Goal: Find specific page/section

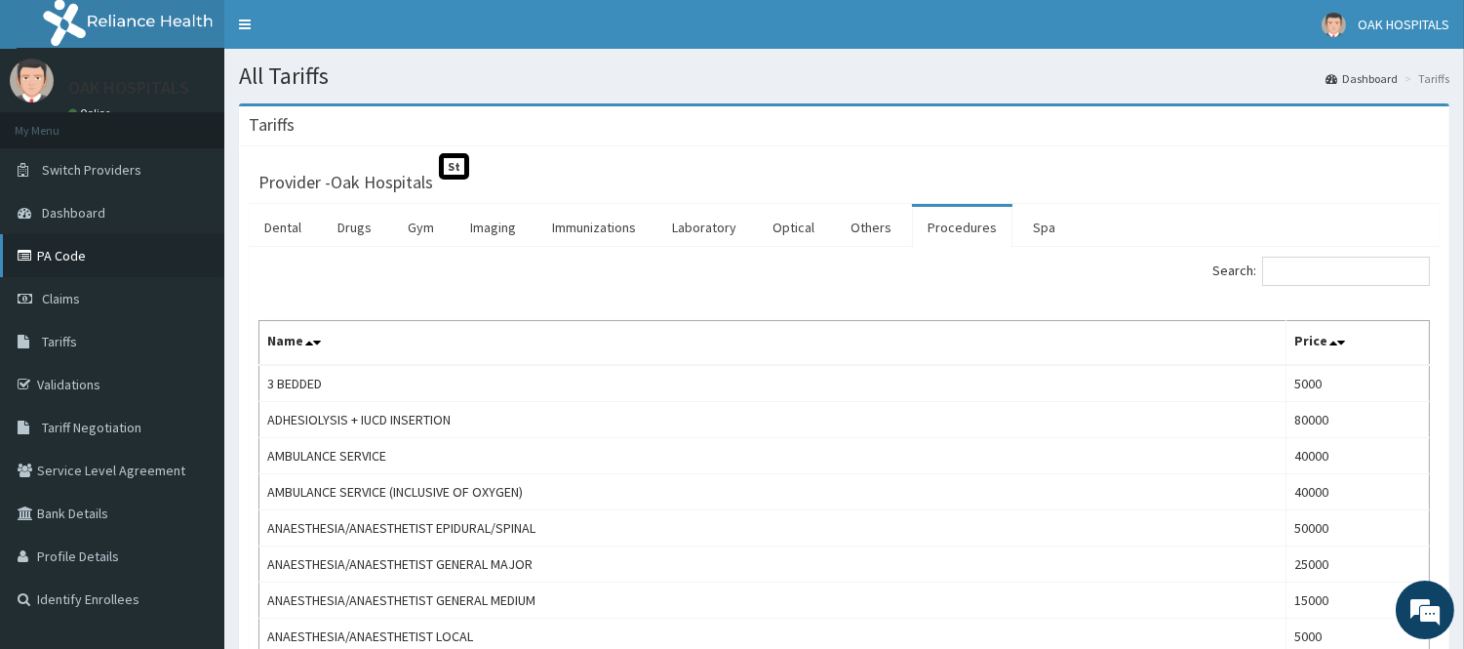
click at [63, 250] on link "PA Code" at bounding box center [112, 255] width 224 height 43
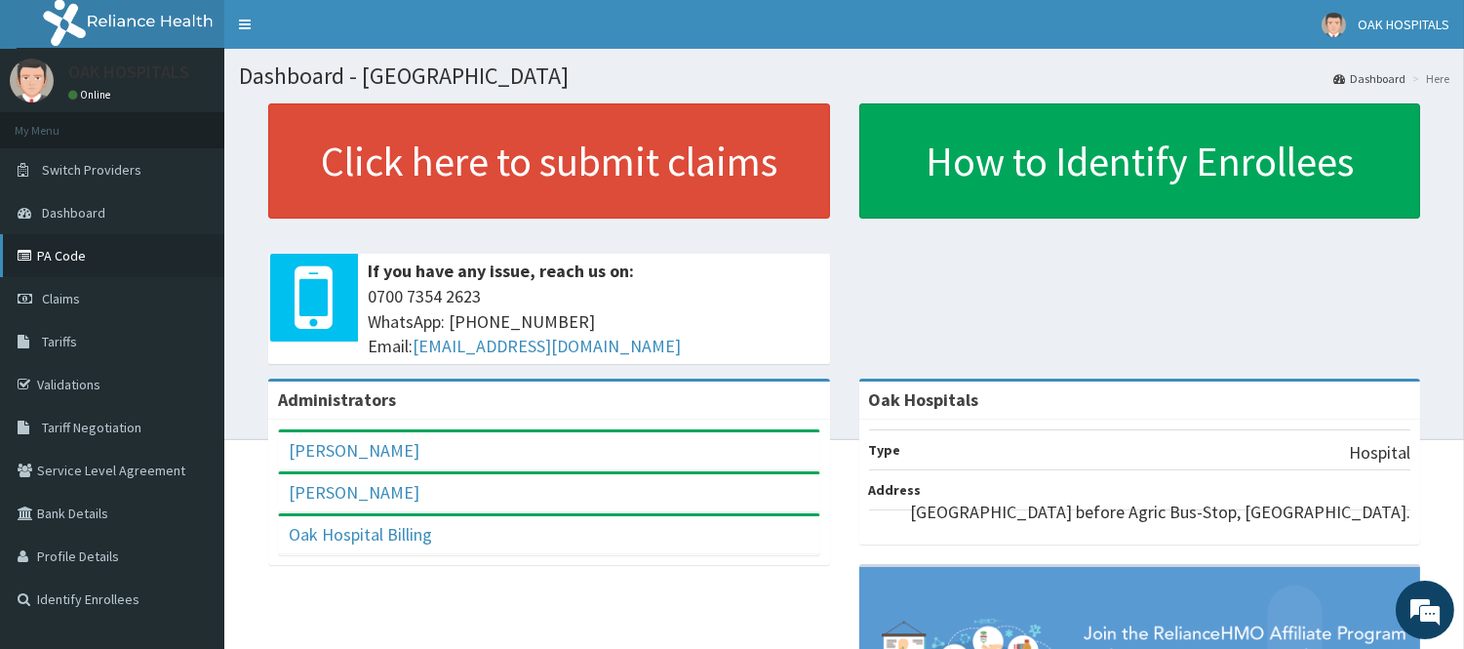
click at [70, 268] on link "PA Code" at bounding box center [112, 255] width 224 height 43
